Goal: Use online tool/utility: Utilize a website feature to perform a specific function

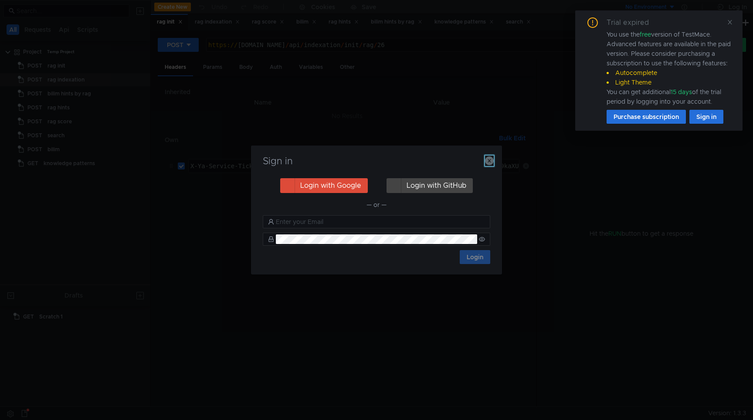
click at [490, 162] on icon "button" at bounding box center [489, 160] width 9 height 9
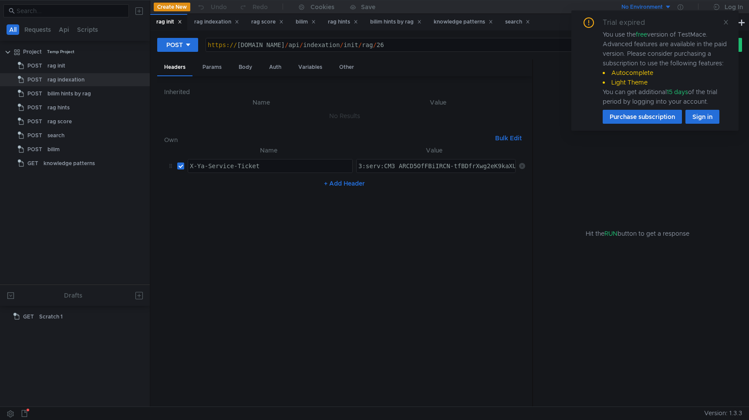
click at [470, 44] on div "https:// search-general.bilim.yandex-team.ru / api / indexation / init / rag / …" at bounding box center [443, 51] width 475 height 21
type textarea "https://search-general.bilim.yandex-team.ru/api/indexation/init/rag/26"
click at [399, 23] on div "bilim hints by rag" at bounding box center [395, 21] width 51 height 9
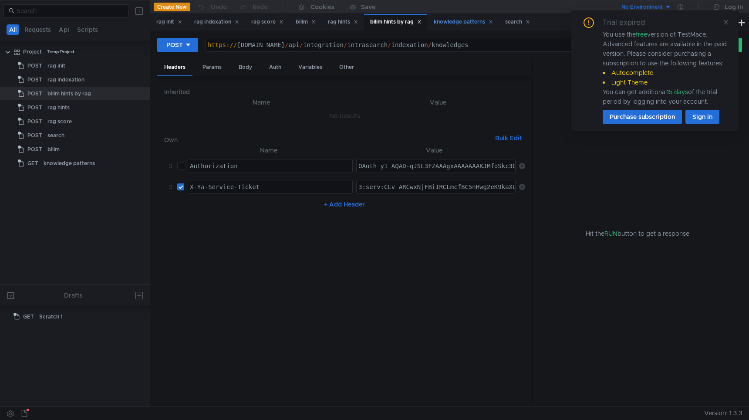
click at [451, 27] on div "knowledge patterns" at bounding box center [463, 22] width 71 height 16
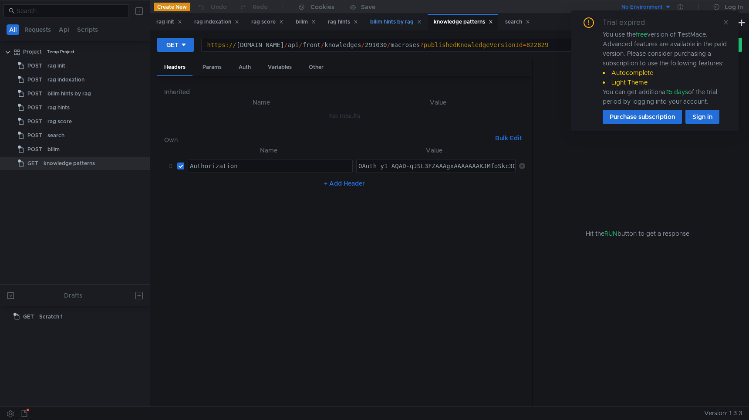
click at [405, 22] on div "bilim hints by rag" at bounding box center [395, 21] width 51 height 9
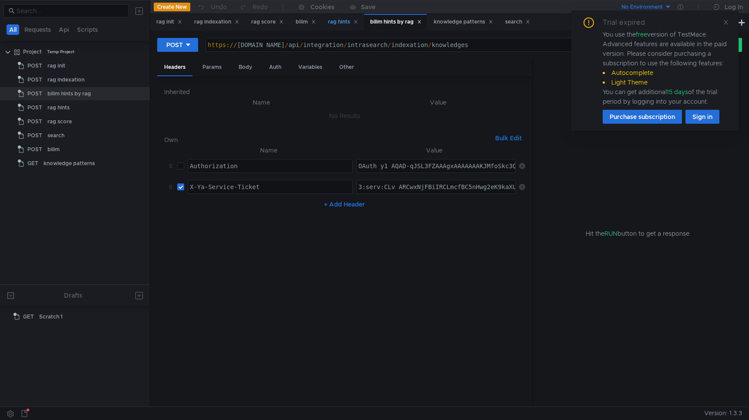
click at [343, 22] on div "rag hints" at bounding box center [343, 21] width 30 height 9
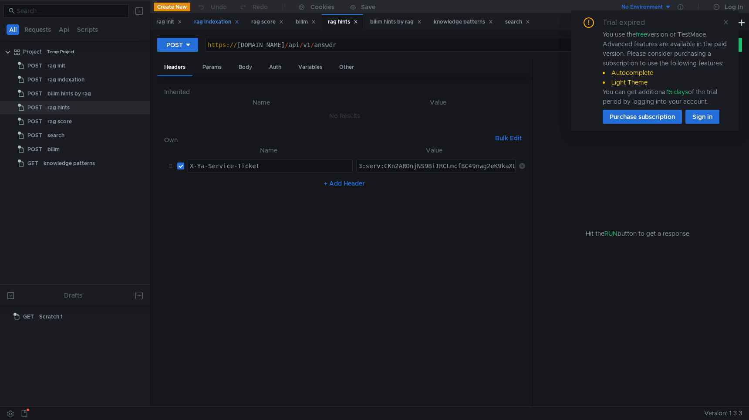
click at [220, 23] on div "rag indexation" at bounding box center [216, 21] width 45 height 9
drag, startPoint x: 421, startPoint y: 44, endPoint x: 586, endPoint y: 54, distance: 164.9
click at [569, 51] on div "https:// search-general.bilim.yandex-team.ru / api / indexation / stop / 379" at bounding box center [443, 51] width 475 height 21
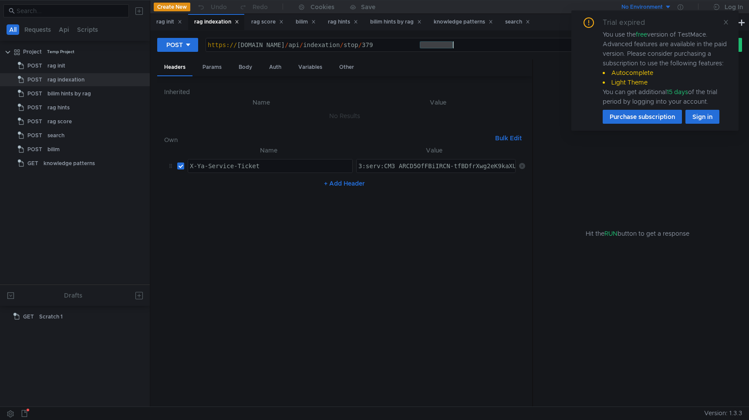
type textarea "https://search-general.bilim.yandex-team.ru/api/indexation"
click at [206, 68] on div "Params" at bounding box center [212, 67] width 33 height 16
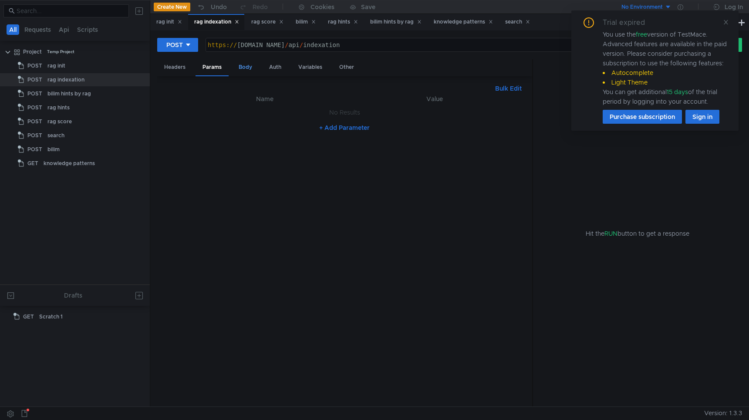
click at [251, 69] on div "Body" at bounding box center [245, 67] width 27 height 16
click at [258, 112] on div "{ "startedTs" : 1731079715067 , "indexationEntityType" : "KNOWLEDGE" }" at bounding box center [344, 257] width 361 height 314
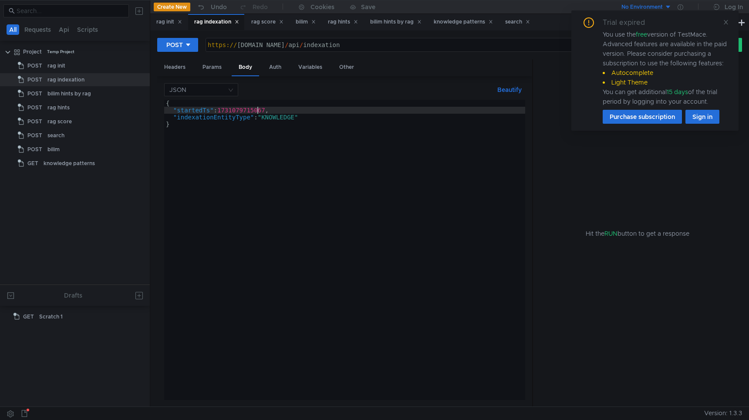
click at [258, 112] on div "{ "startedTs" : 1731079715067 , "indexationEntityType" : "KNOWLEDGE" }" at bounding box center [344, 257] width 361 height 314
paste textarea "676620149989"
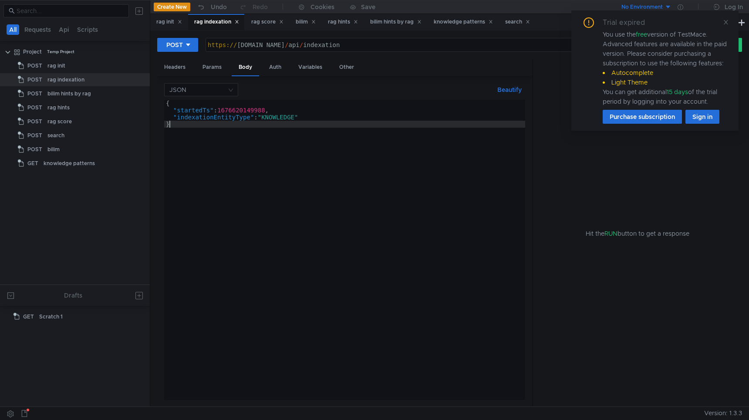
click at [306, 136] on div "{ "startedTs" : 1676620149988 , "indexationEntityType" : "KNOWLEDGE" }" at bounding box center [344, 257] width 361 height 314
type textarea "}"
click at [725, 22] on icon at bounding box center [726, 22] width 6 height 6
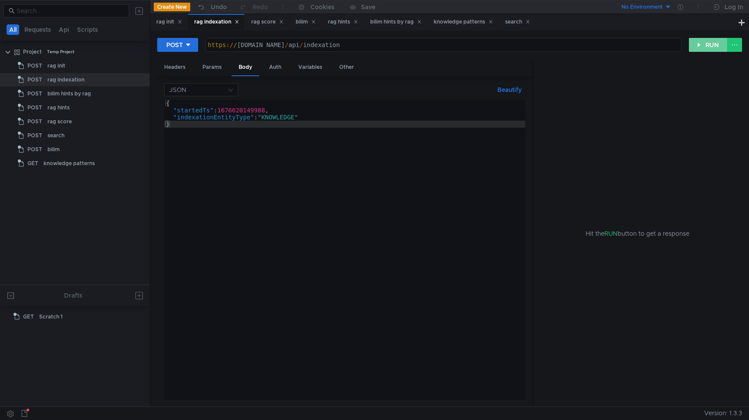
click at [708, 44] on button "RUN" at bounding box center [708, 45] width 39 height 14
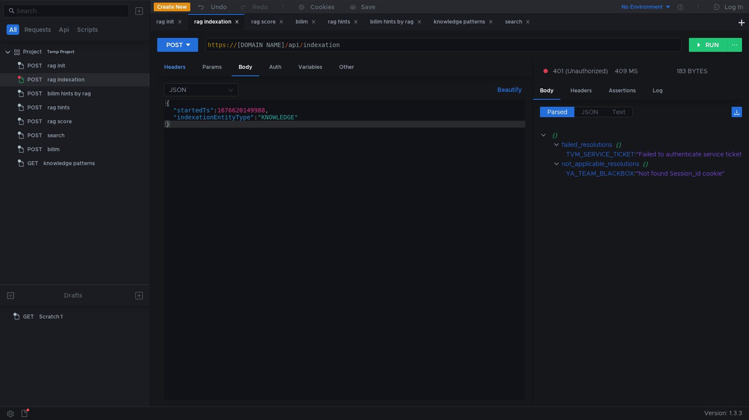
click at [175, 66] on div "Headers" at bounding box center [174, 67] width 35 height 16
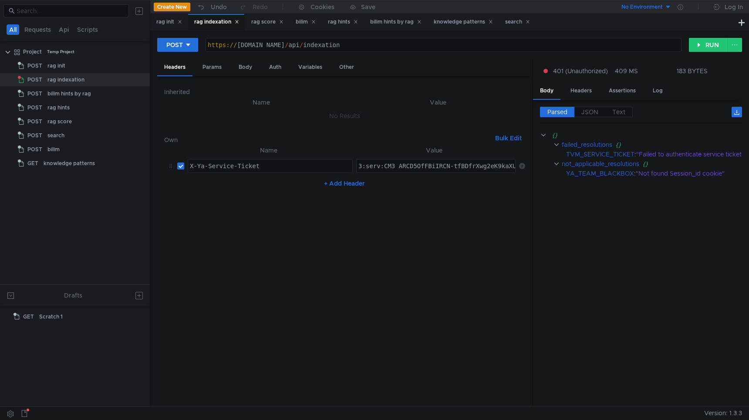
click at [386, 161] on div "3:serv:CM3_ARCD5OfFBiIRCN-tfBDfrXwg2eK9kaXU_gE:KUkSglhYKwBeCkwDaDRSrK-L0sltqI7O…" at bounding box center [436, 165] width 159 height 13
paste textarea "PH_ARC5zIjGBiIRCN-tfBDfrXwg2eK9kaXU_gE:Ud1VEUFY-WkBYNDIvrTpIMXz9xgG6K1m9r51h8Mu…"
type textarea "3:serv:CPH_ARC5zIjGBiIRCN-tfBDfrXwg2eK9kaXU_gE:Ud1VEUFY-WkBYNDIvrTpIMXz9xgG6K1m…"
click at [215, 68] on div "Params" at bounding box center [212, 67] width 33 height 16
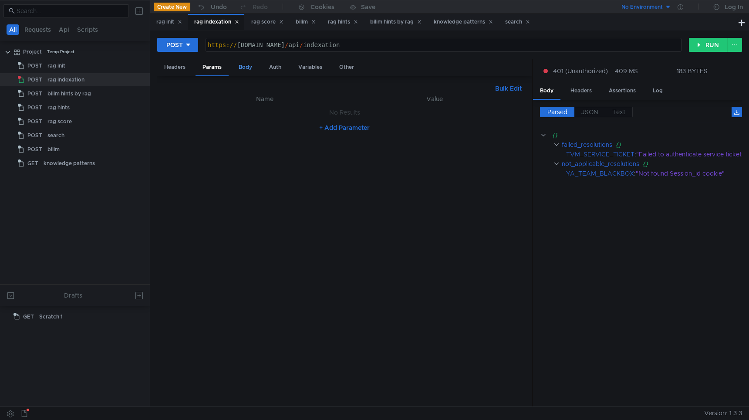
click at [241, 68] on div "Body" at bounding box center [245, 67] width 27 height 16
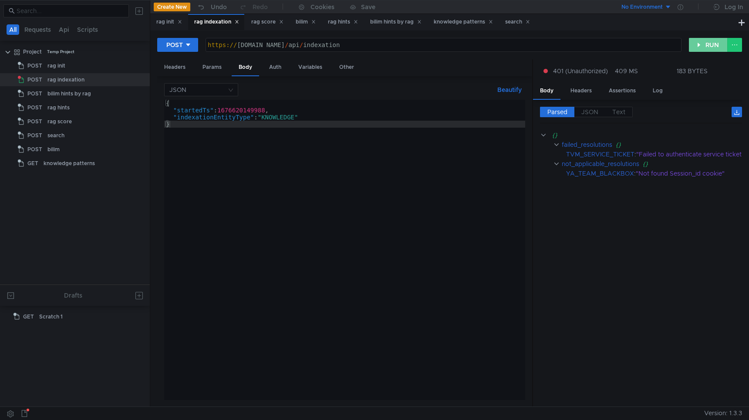
click at [709, 42] on button "RUN" at bounding box center [708, 45] width 39 height 14
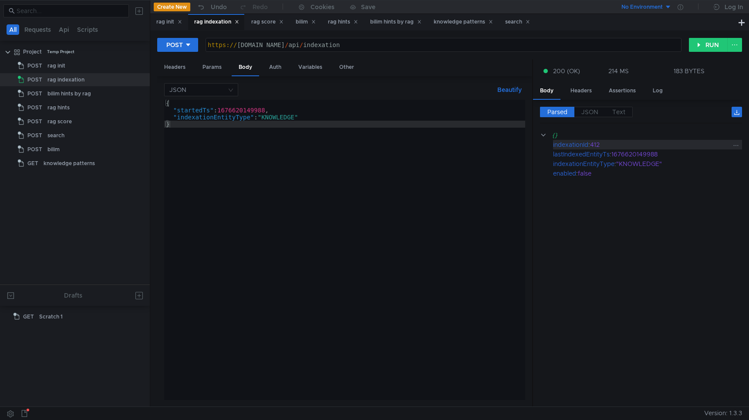
click at [598, 145] on div "412" at bounding box center [661, 145] width 142 height 10
copy div "412"
click at [452, 48] on div "https:// search-general.bilim.yandex-team.ru / api / indexation" at bounding box center [443, 51] width 475 height 21
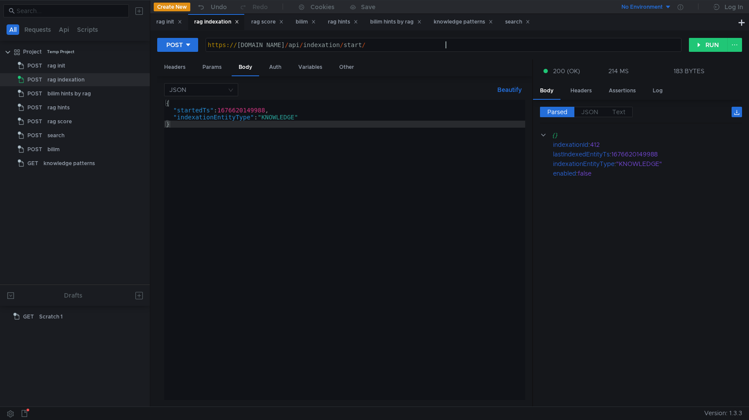
paste textarea "412"
type textarea "https://search-general.bilim.yandex-team.ru/api/indexation/start/412"
click at [157, 20] on div "rag init" at bounding box center [169, 21] width 26 height 9
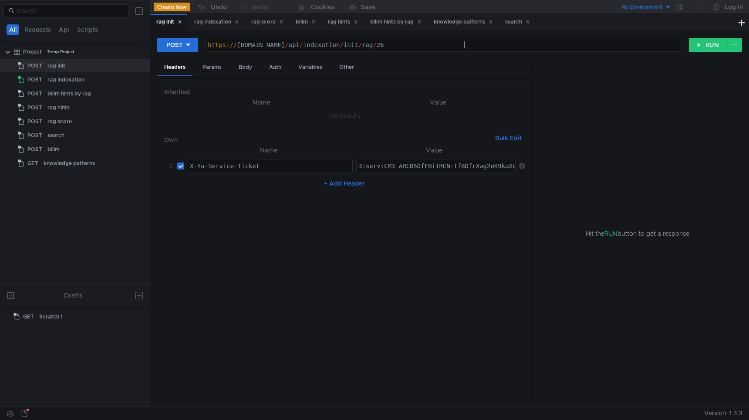
click at [488, 42] on div "https:// search-general.bilim.yandex-team.ru / api / indexation / init / rag / …" at bounding box center [443, 51] width 475 height 21
type textarea "https://search-general.bilim.yandex-team.ru/api/indexation/init/rag/27"
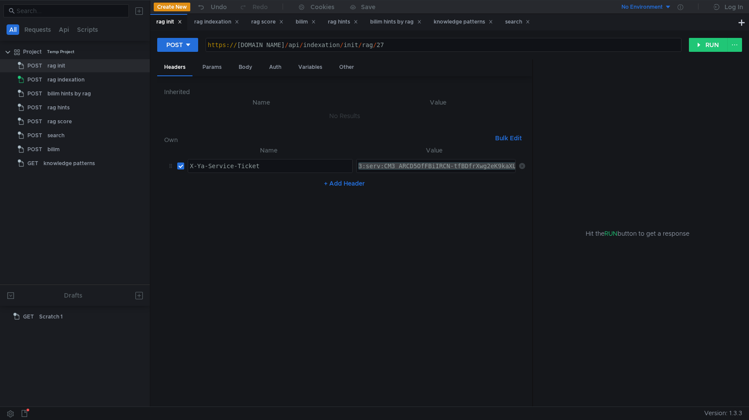
paste textarea "412"
type textarea "4"
paste textarea "3:serv:CPH_ARC5zIjGBiIRCN-tfBDfrXwg2eK9kaXU_gE:Ud1VEUFY-WkBYNDIvrTpIMXz9xgG6K1m…"
type textarea "3:serv:CPH_ARC5zIjGBiIRCN-tfBDfrXwg2eK9kaXU_gE:Ud1VEUFY-WkBYNDIvrTpIMXz9xgG6K1m…"
click at [703, 44] on button "RUN" at bounding box center [708, 45] width 39 height 14
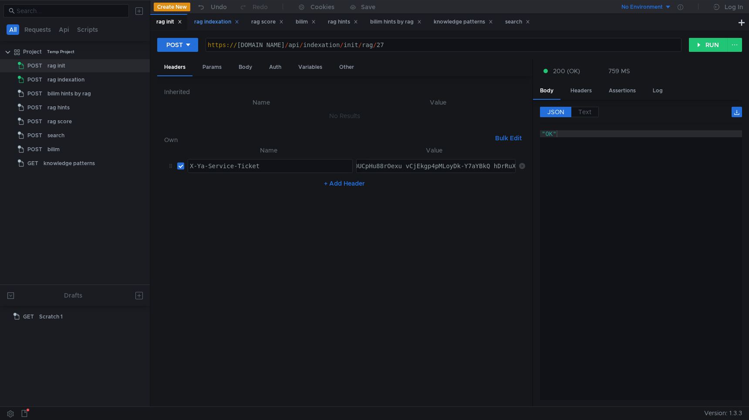
click at [226, 20] on div "rag indexation" at bounding box center [216, 21] width 45 height 9
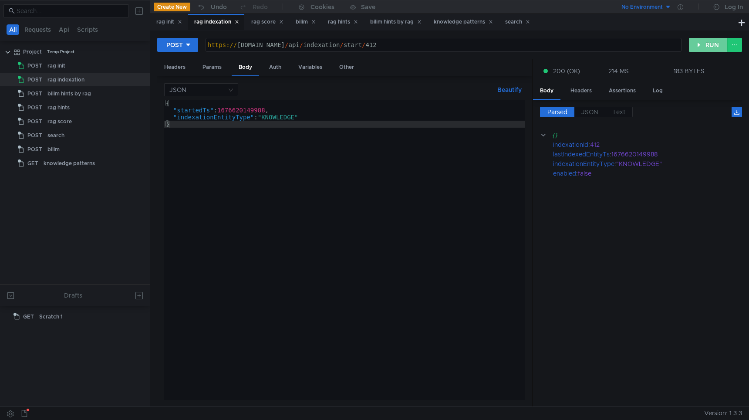
click at [706, 49] on button "RUN" at bounding box center [708, 45] width 39 height 14
drag, startPoint x: 437, startPoint y: 46, endPoint x: 583, endPoint y: 50, distance: 146.0
click at [581, 49] on div "https:// [DOMAIN_NAME] / api / indexation / start / 412" at bounding box center [443, 51] width 475 height 21
type textarea "[URL][DOMAIN_NAME]"
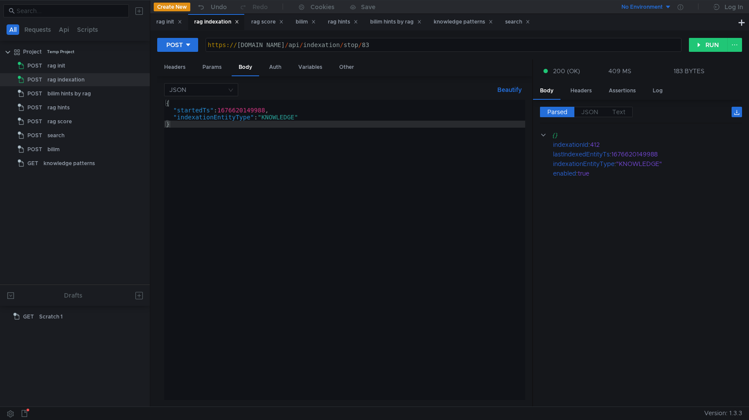
scroll to position [0, 17]
click at [714, 41] on button "RUN" at bounding box center [708, 45] width 39 height 14
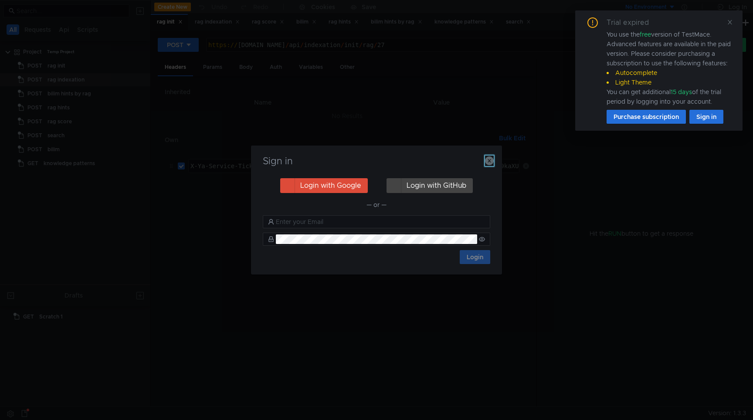
click at [487, 164] on icon "button" at bounding box center [489, 160] width 9 height 9
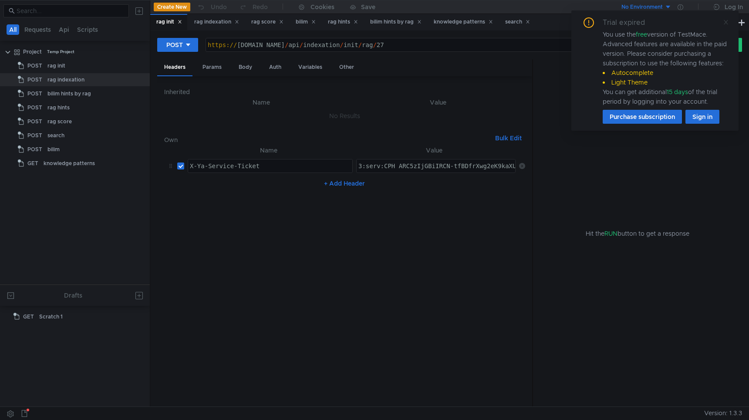
click at [726, 24] on icon at bounding box center [726, 22] width 6 height 6
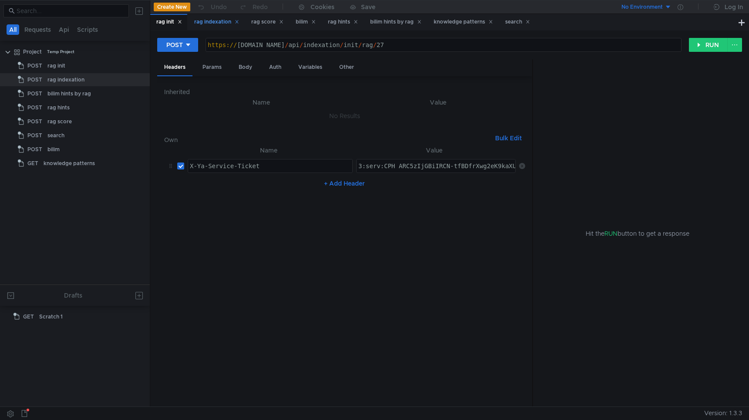
click at [209, 19] on div "rag indexation" at bounding box center [216, 21] width 45 height 9
click at [449, 43] on div "https:// [DOMAIN_NAME] / api / indexation / stop / 83" at bounding box center [443, 51] width 475 height 21
type textarea "[URL][DOMAIN_NAME]"
click at [483, 314] on nz-table "Name Value X-Ya-Service-Ticket הההההההההההההההההההההההההההההההההההההההההההההההה…" at bounding box center [344, 272] width 361 height 255
